Goal: Navigation & Orientation: Find specific page/section

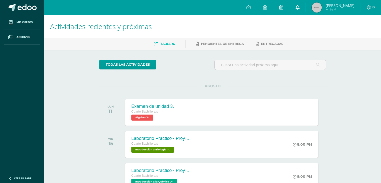
click at [305, 10] on link at bounding box center [297, 7] width 16 height 15
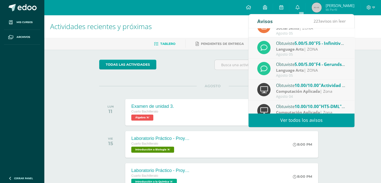
scroll to position [83, 0]
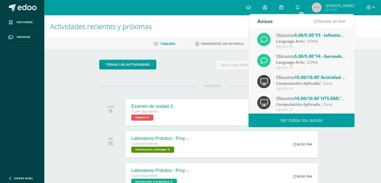
click at [286, 115] on link "Ver todos los avisos" at bounding box center [302, 120] width 106 height 14
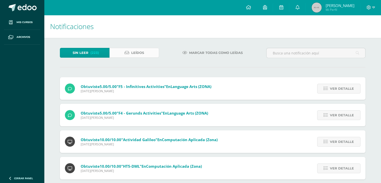
click at [128, 49] on link "Leídos" at bounding box center [134, 53] width 50 height 10
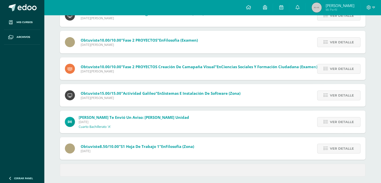
scroll to position [183, 0]
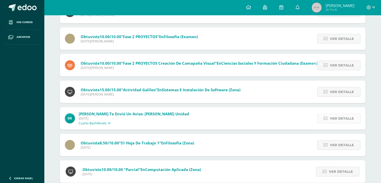
click at [320, 114] on link "Ver detalle" at bounding box center [338, 119] width 43 height 10
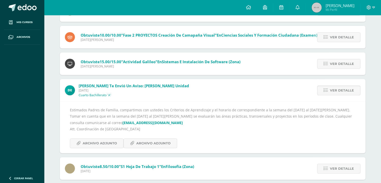
scroll to position [258, 0]
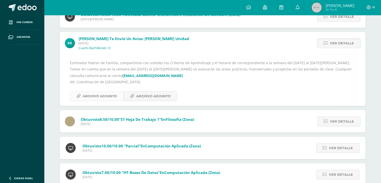
click at [106, 100] on span "Archivo Adjunto" at bounding box center [100, 95] width 34 height 9
click at [156, 91] on span "Archivo Adjunto" at bounding box center [153, 95] width 34 height 9
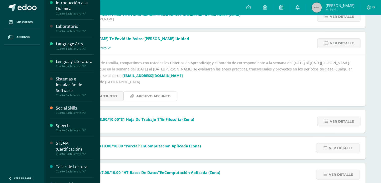
scroll to position [175, 0]
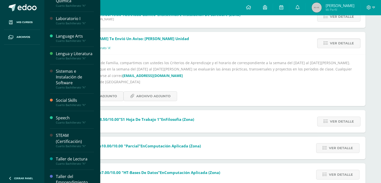
click at [68, 86] on div "Sistemas e Instalación de Software" at bounding box center [75, 76] width 38 height 17
